Goal: Task Accomplishment & Management: Manage account settings

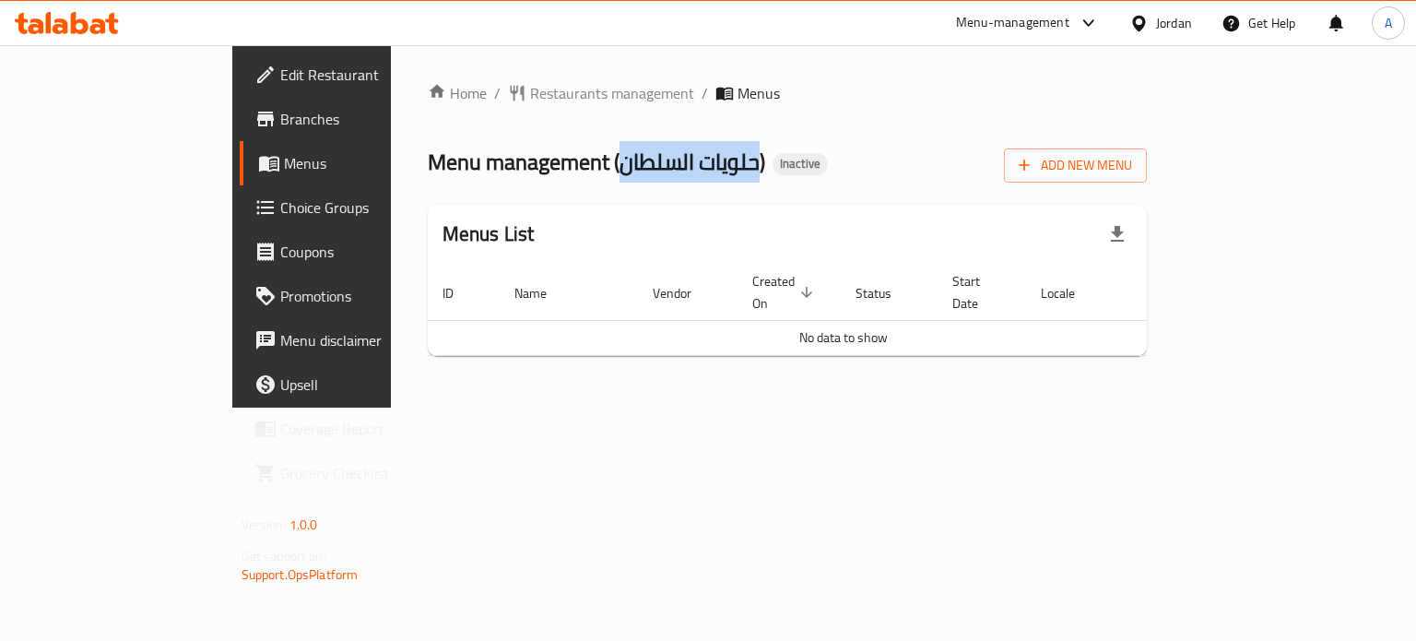
copy span "حلويات السلطان"
drag, startPoint x: 605, startPoint y: 165, endPoint x: 468, endPoint y: 160, distance: 136.6
click at [468, 160] on span "Menu management ( [PERSON_NAME] )" at bounding box center [596, 161] width 337 height 41
click at [1132, 167] on span "Add New Menu" at bounding box center [1075, 165] width 113 height 23
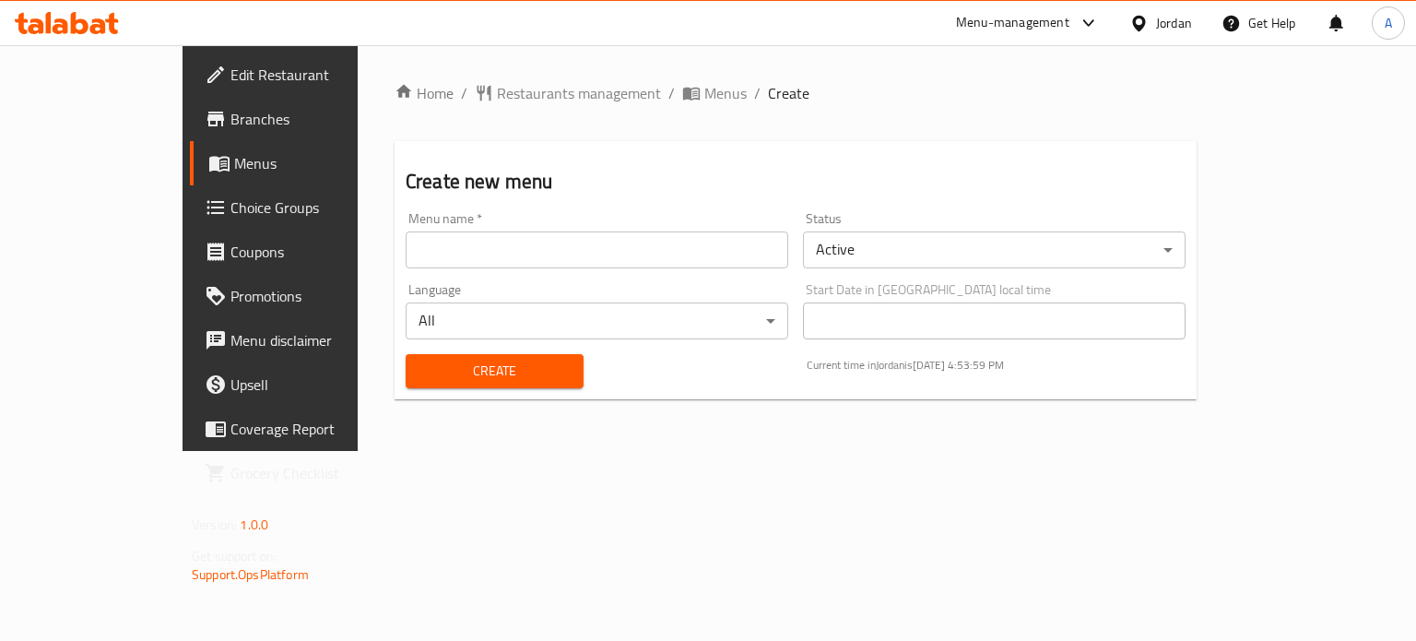
click at [406, 244] on input "text" at bounding box center [597, 249] width 383 height 37
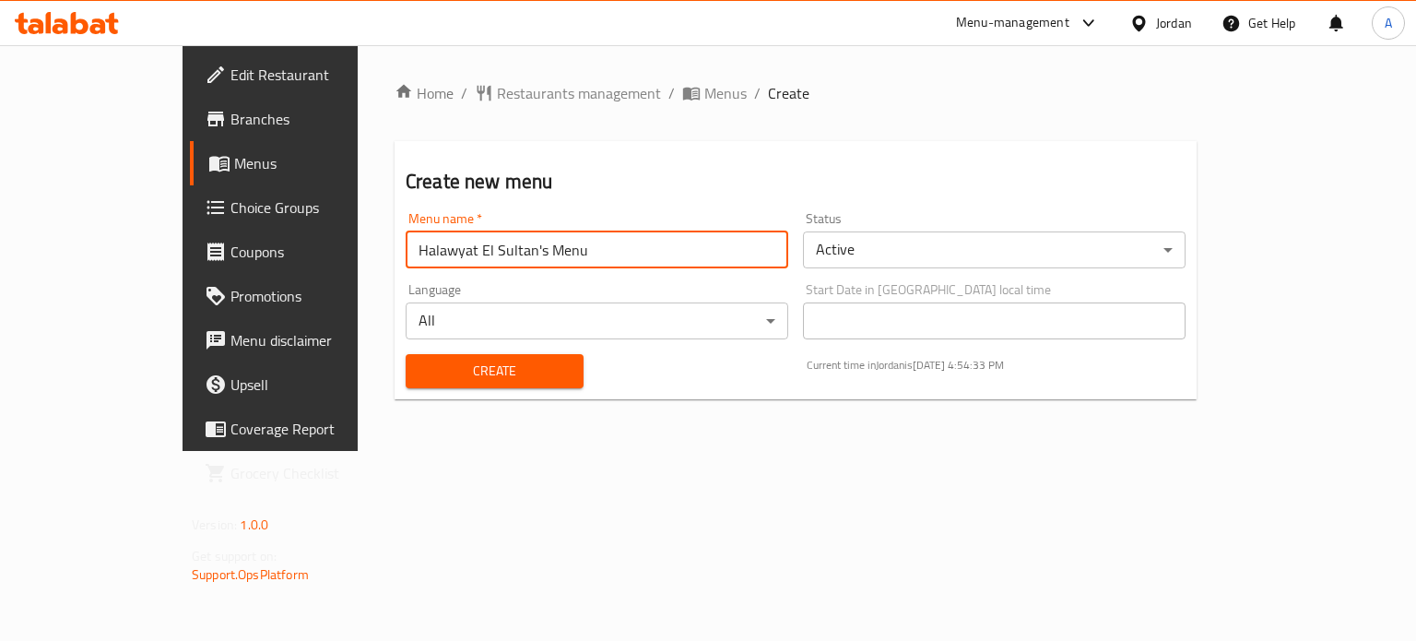
type input "Halawyat El Sultan's Menu"
click at [420, 379] on span "Create" at bounding box center [494, 371] width 148 height 23
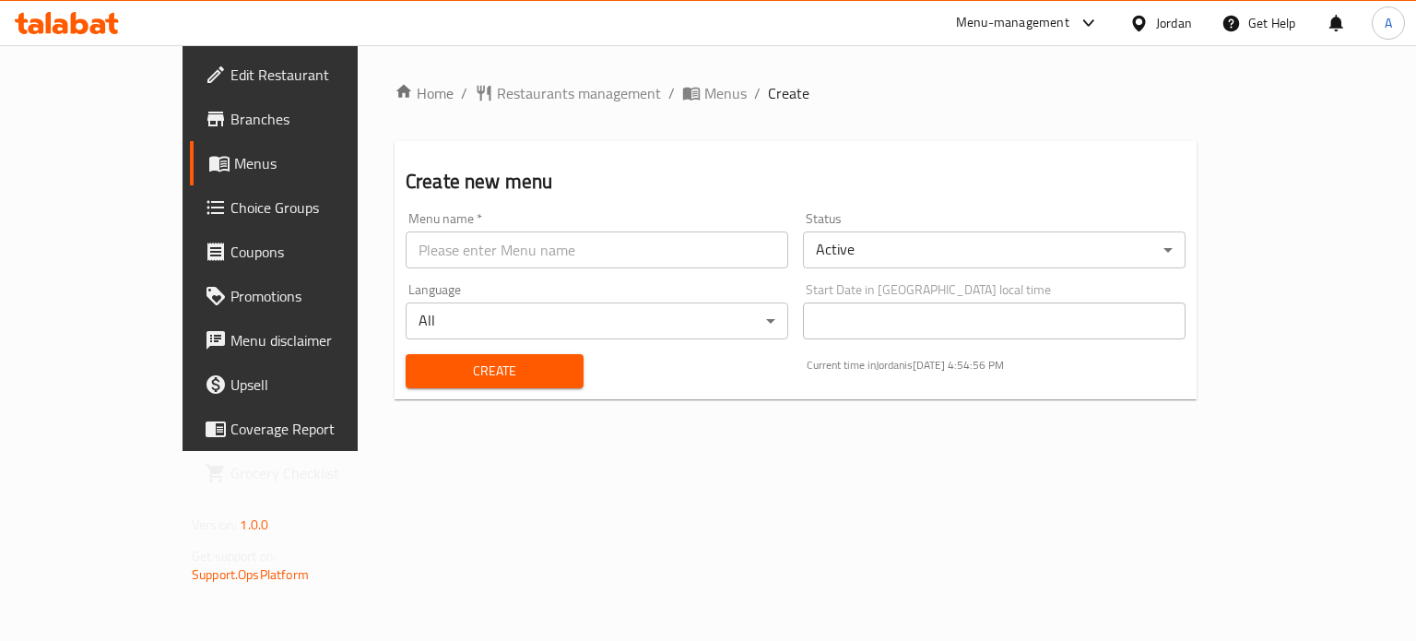
click at [234, 171] on span "Menus" at bounding box center [319, 163] width 171 height 22
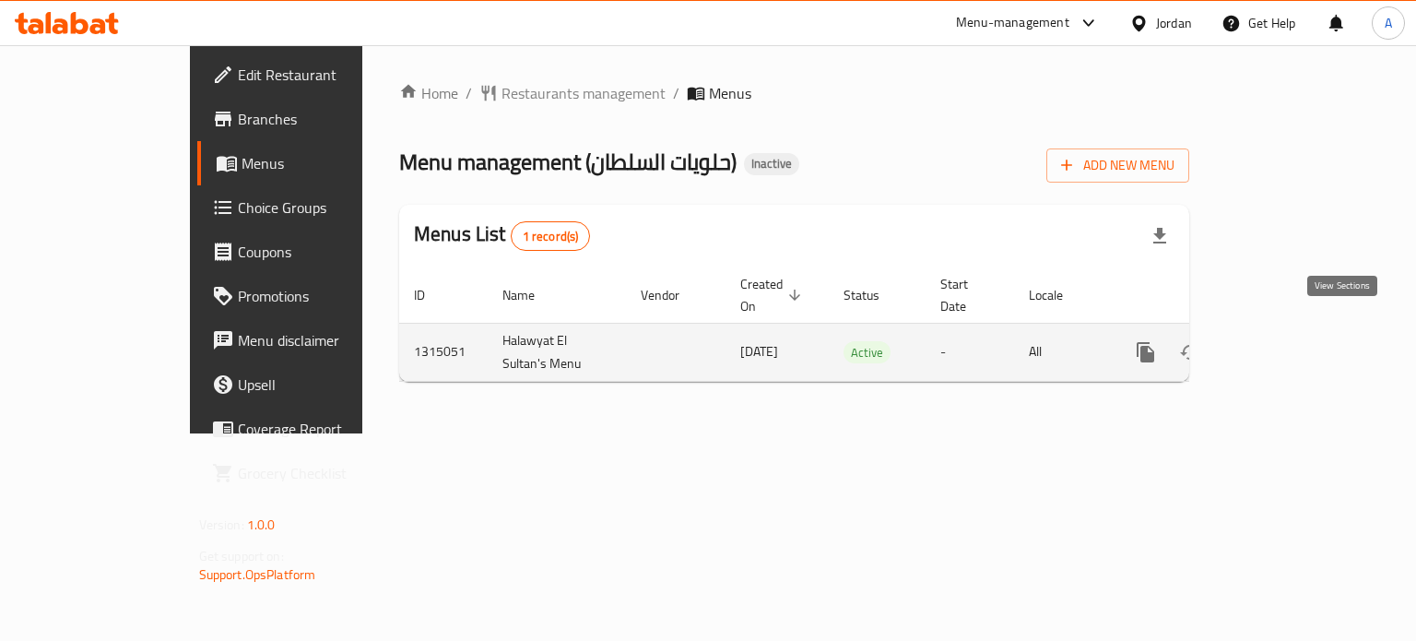
click at [1287, 344] on icon "enhanced table" at bounding box center [1279, 352] width 17 height 17
